Goal: Communication & Community: Answer question/provide support

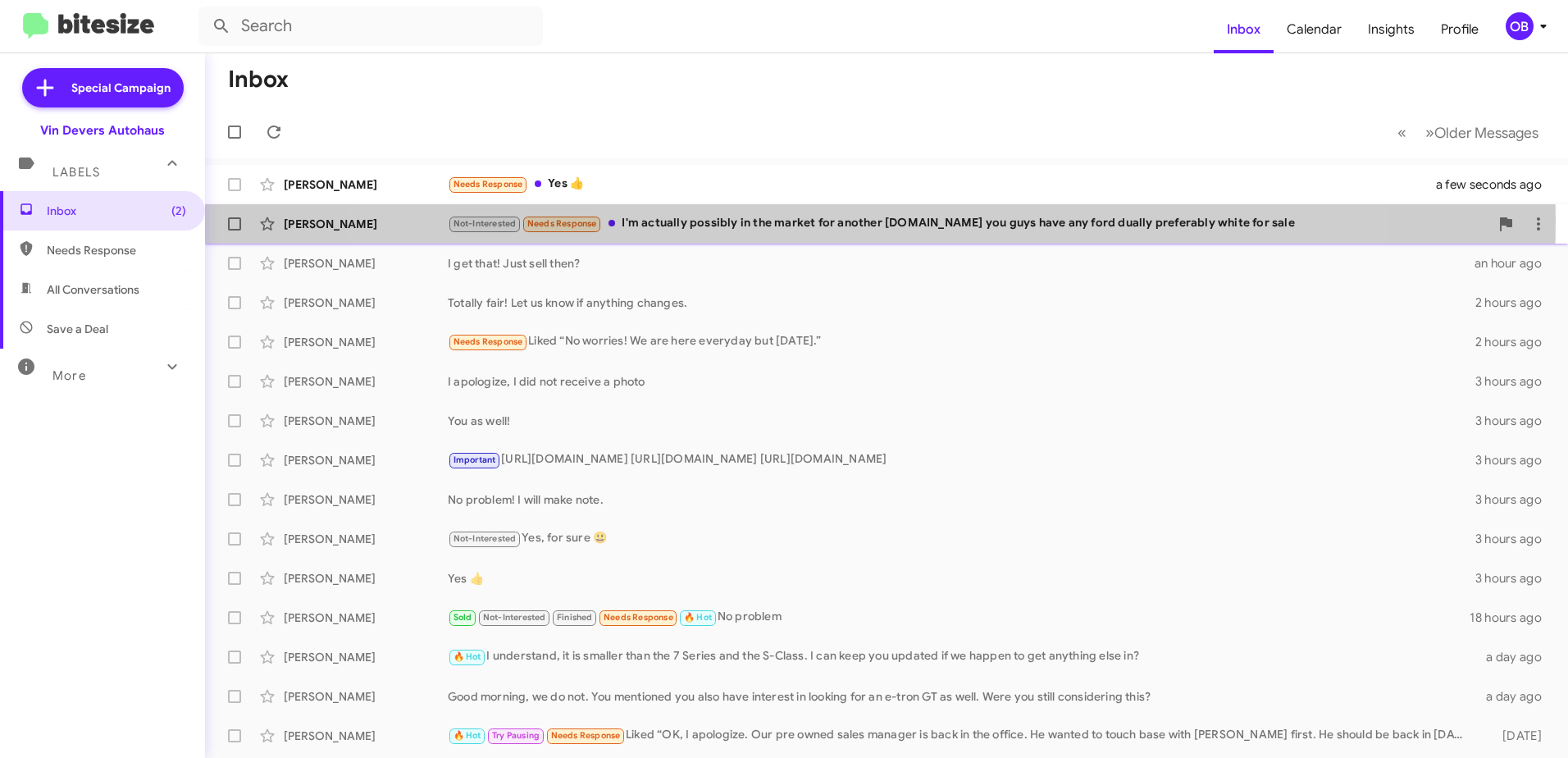
click at [847, 222] on div "Not-Interested Needs Response I'm actually possibly in the market for another t…" at bounding box center [968, 223] width 1041 height 19
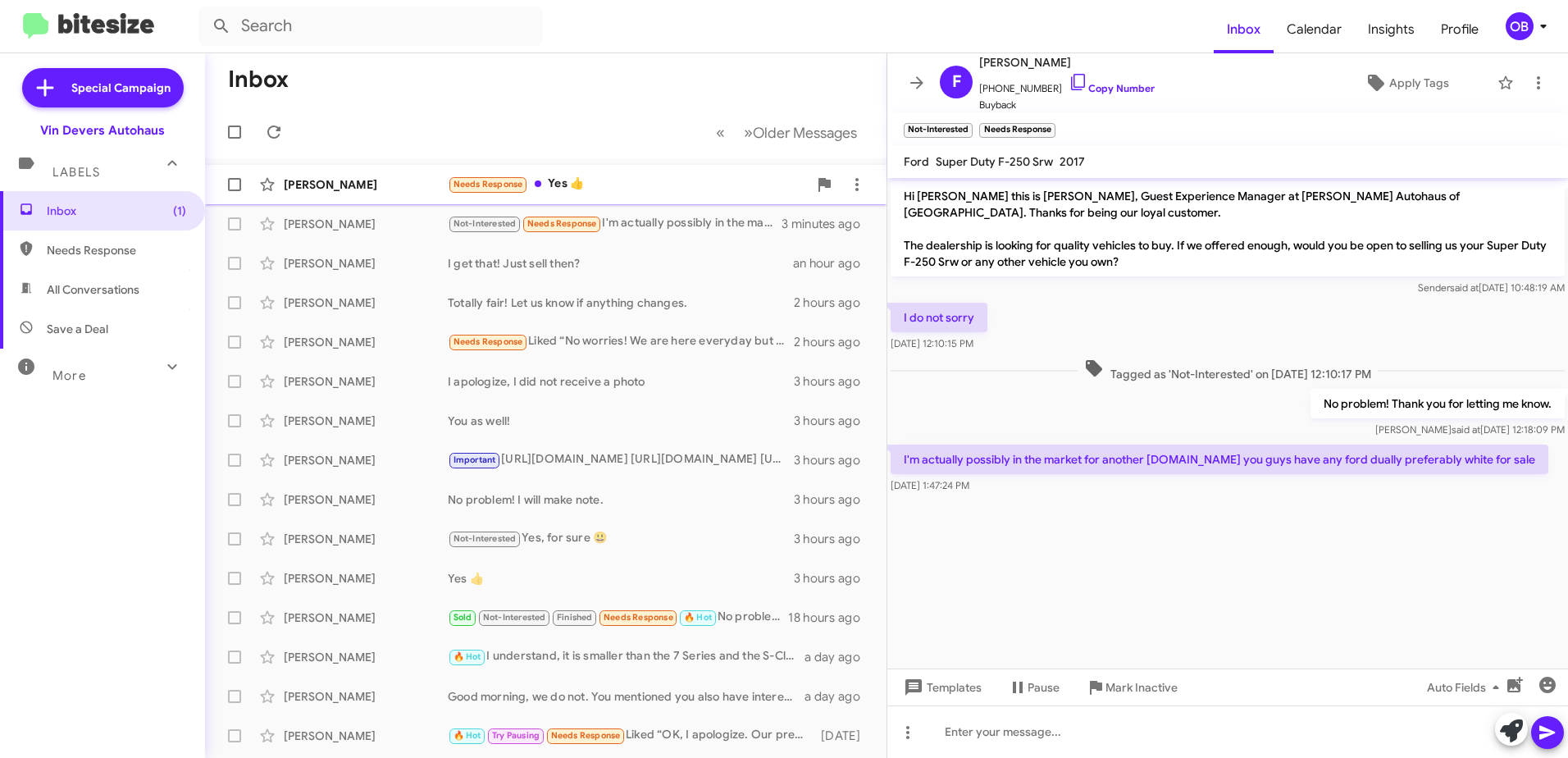
click at [609, 188] on div "Needs Response Yes 👍" at bounding box center [627, 184] width 360 height 19
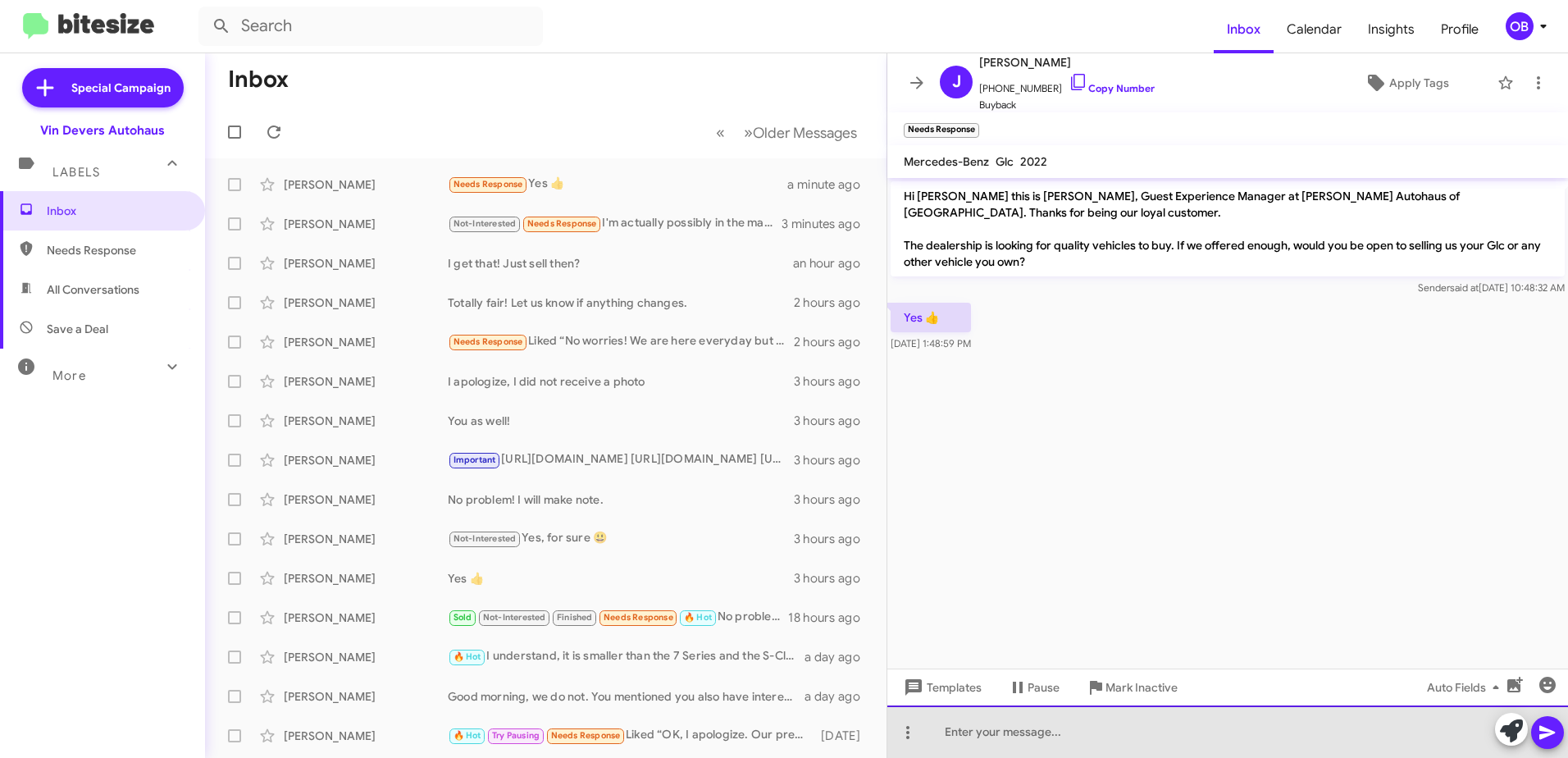
click at [1012, 734] on div at bounding box center [1227, 731] width 681 height 53
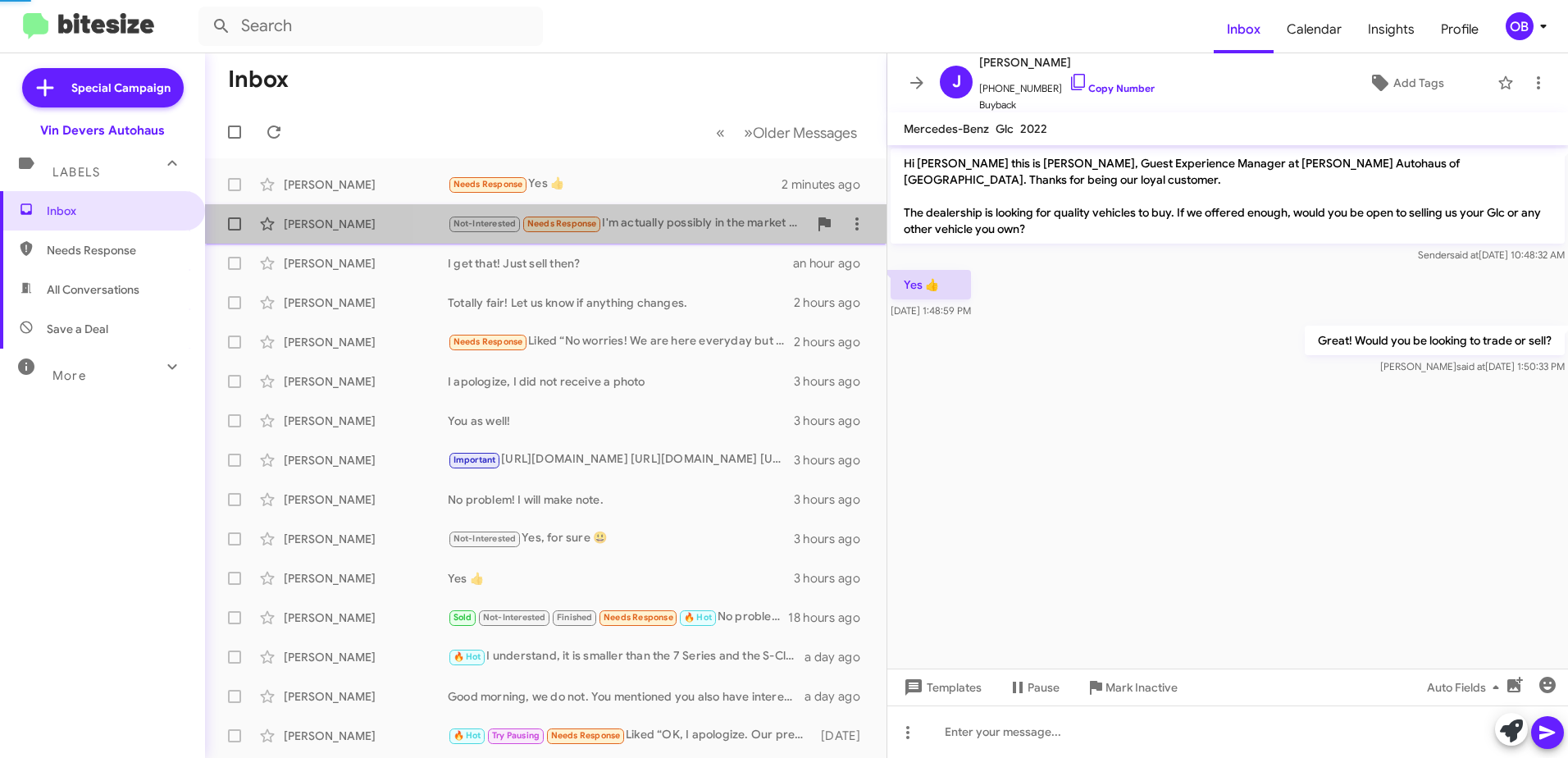
click at [663, 231] on div "Not-Interested Needs Response I'm actually possibly in the market for another t…" at bounding box center [627, 223] width 360 height 19
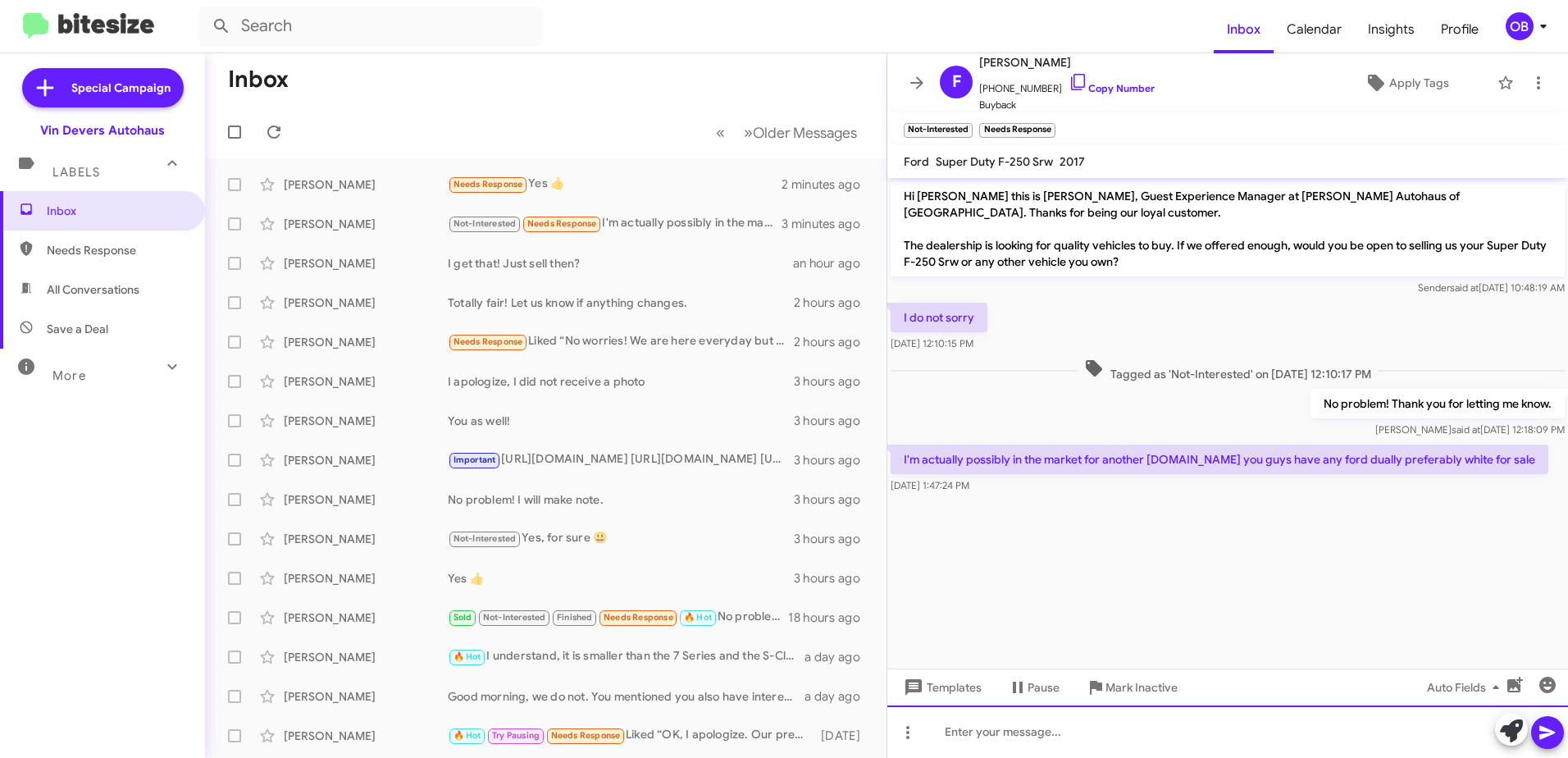
click at [1046, 734] on div at bounding box center [1227, 731] width 681 height 53
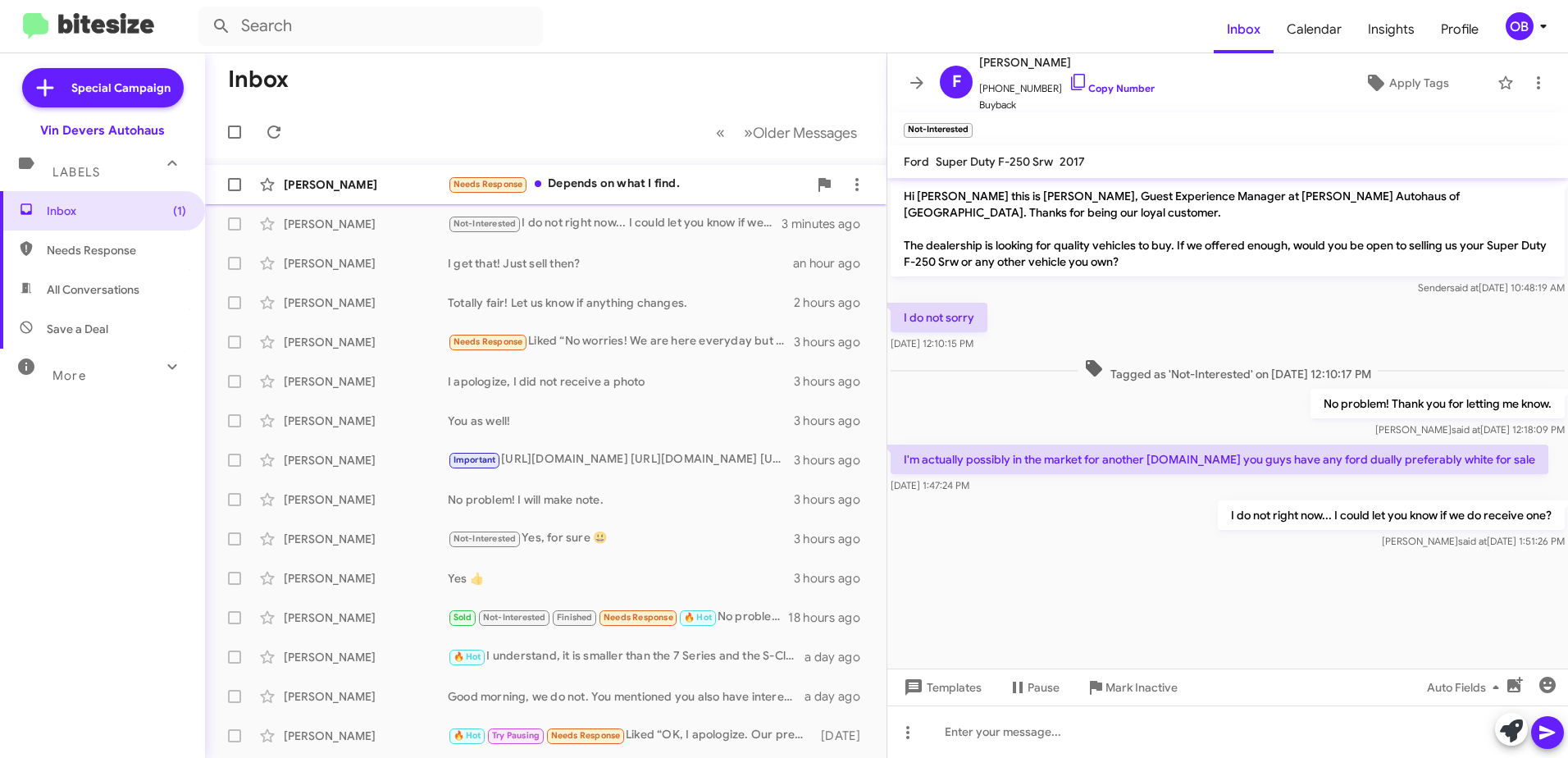
click at [611, 194] on div "Needs Response Depends on what I find." at bounding box center [627, 184] width 360 height 19
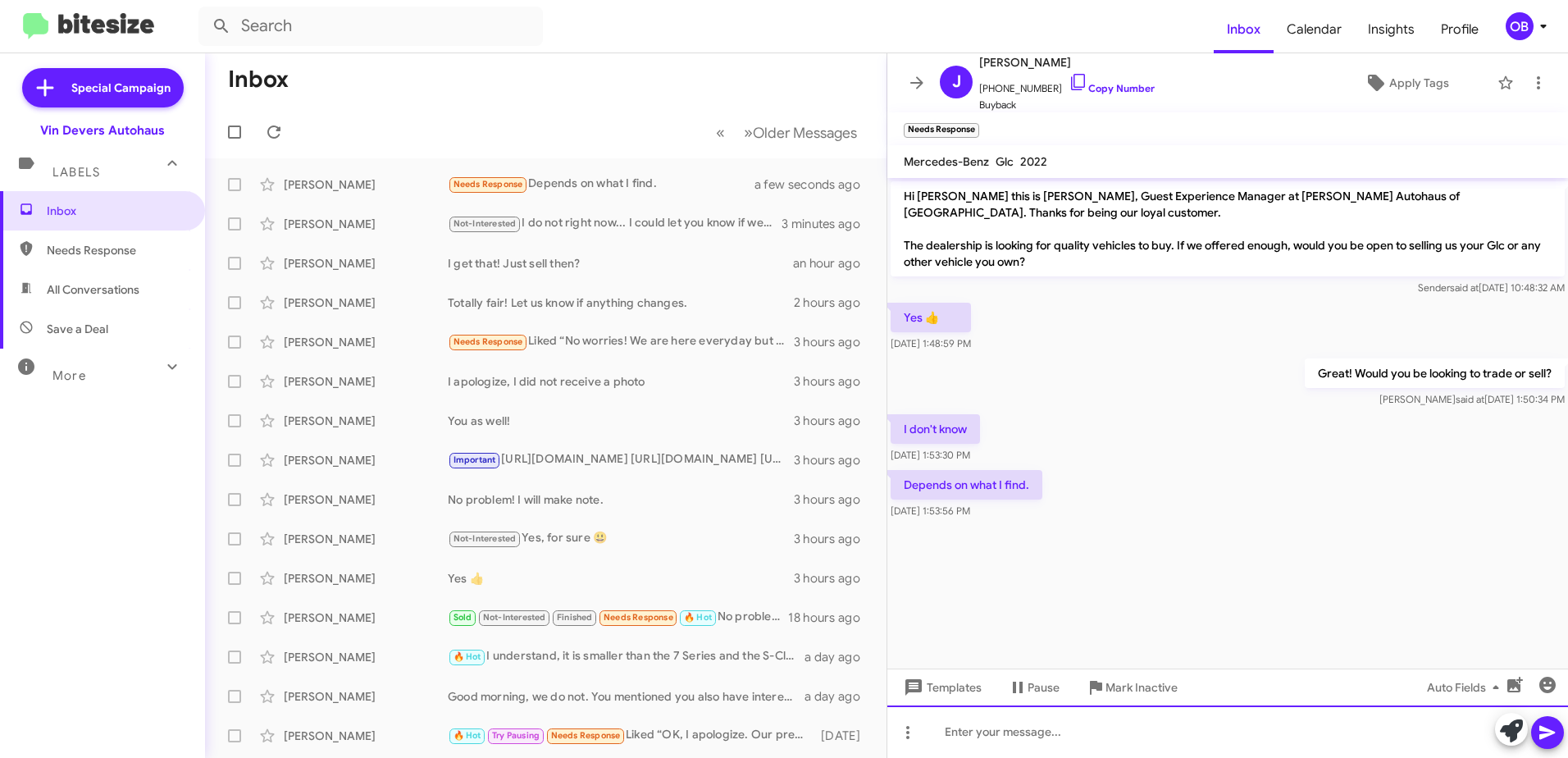
click at [1098, 722] on div at bounding box center [1227, 731] width 681 height 53
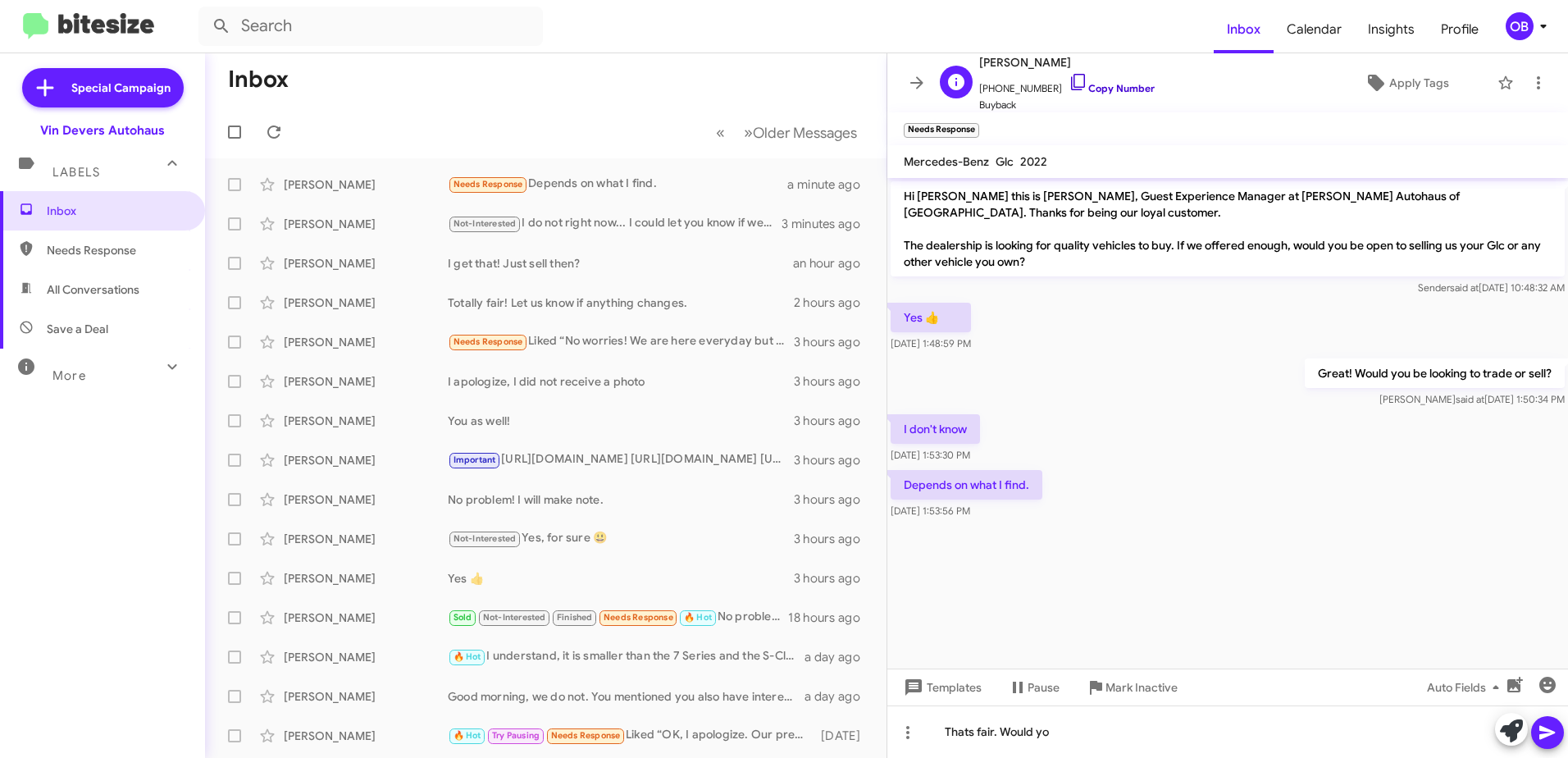
click at [1068, 88] on icon at bounding box center [1078, 82] width 20 height 20
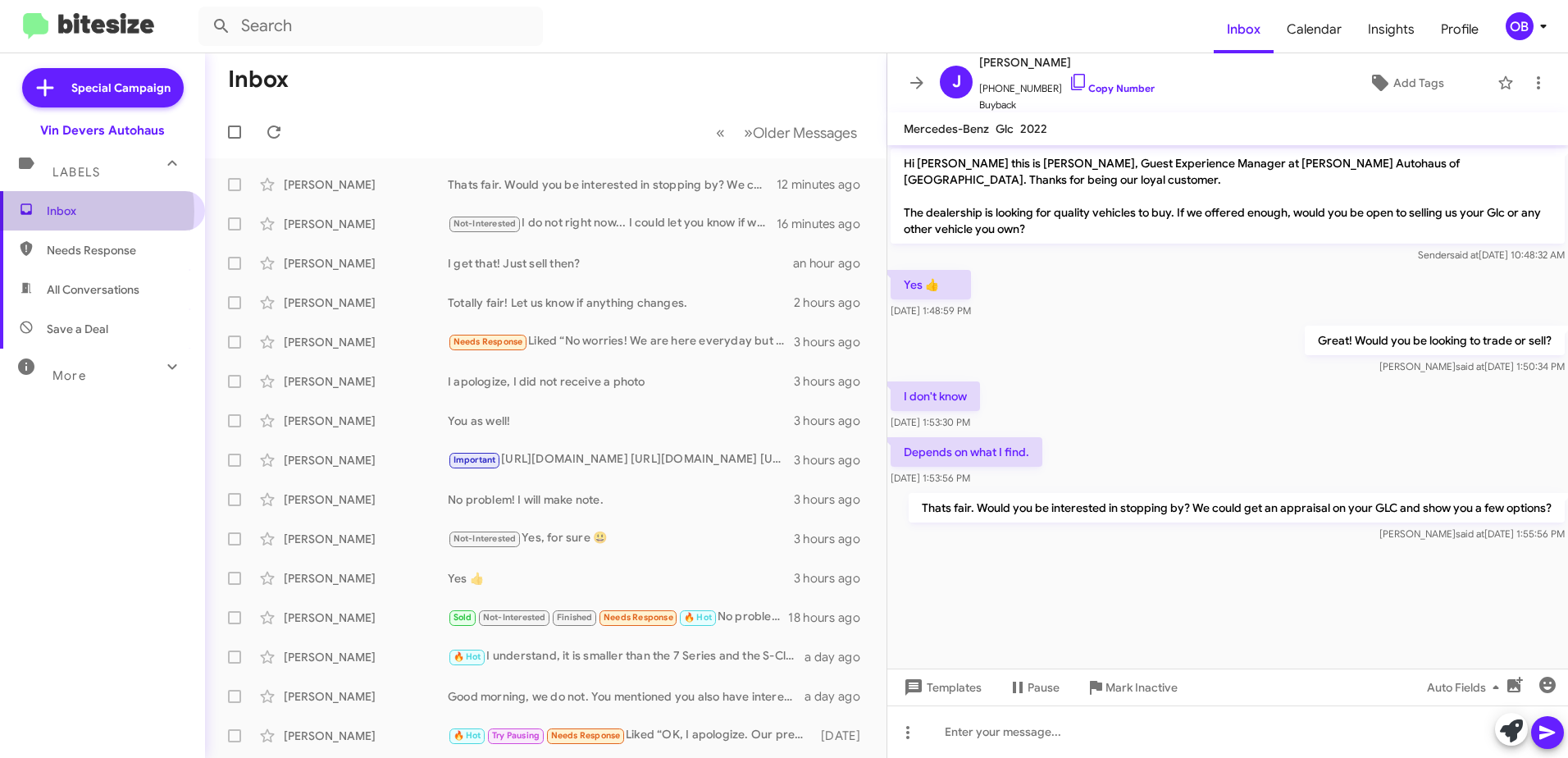
click at [65, 211] on span "Inbox" at bounding box center [116, 211] width 140 height 17
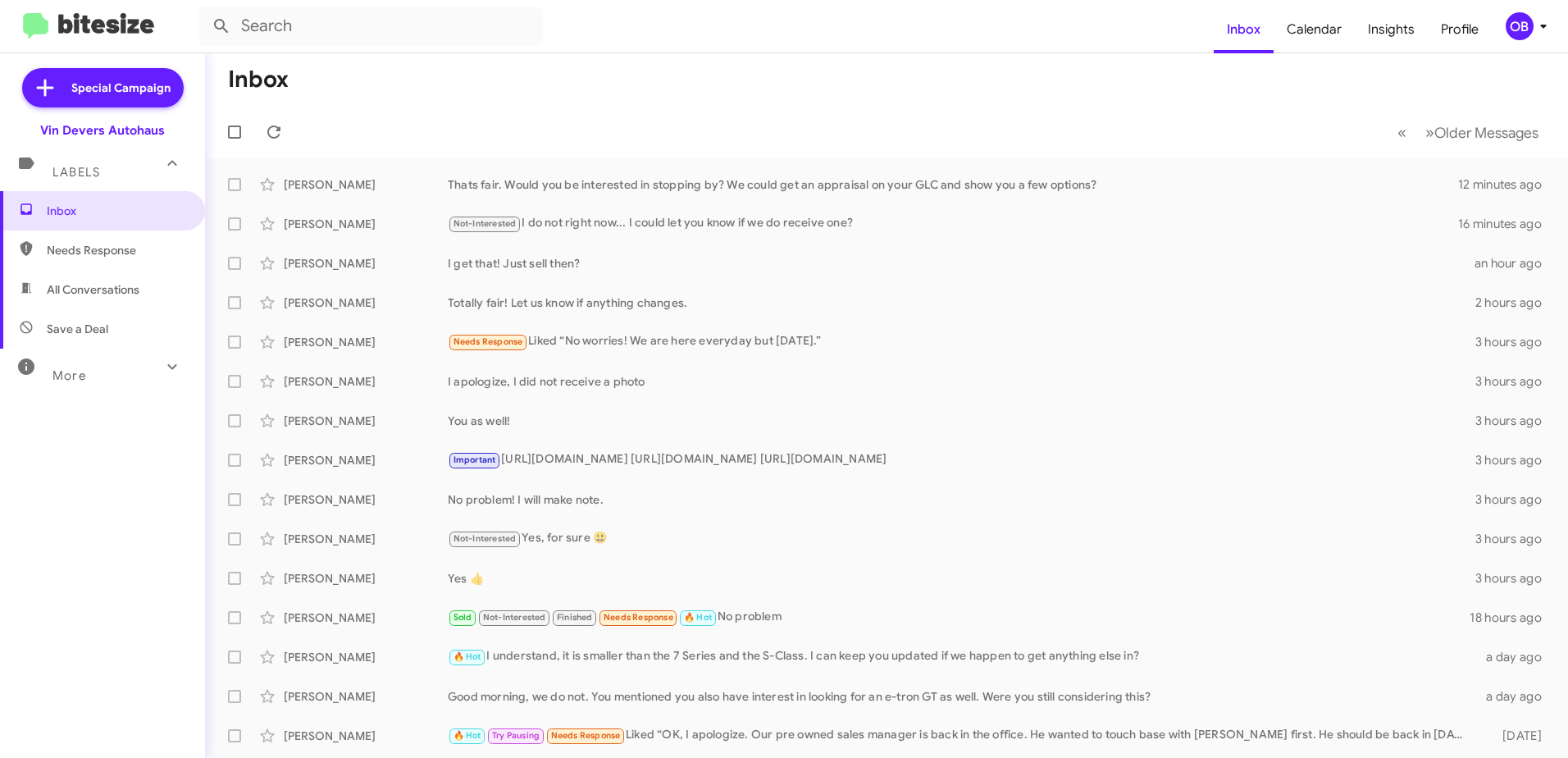
click at [111, 371] on div "More" at bounding box center [86, 369] width 146 height 30
click at [170, 160] on icon at bounding box center [172, 164] width 20 height 20
